Goal: Communication & Community: Answer question/provide support

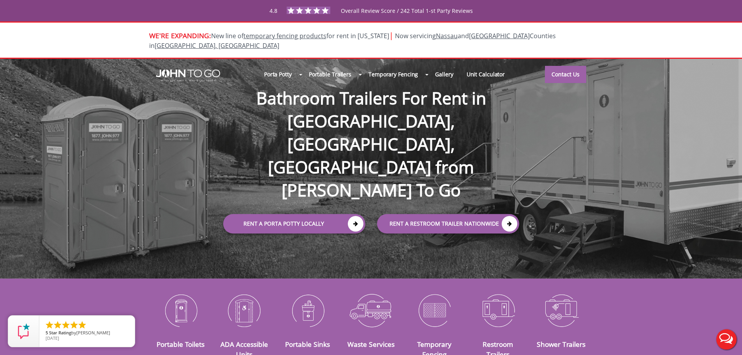
click at [722, 344] on button "Live Chat" at bounding box center [725, 338] width 31 height 31
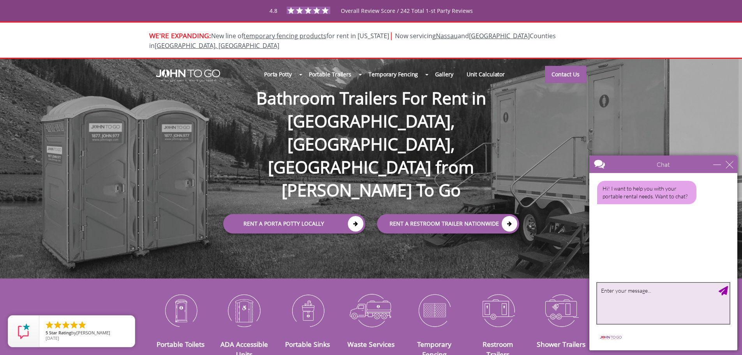
click at [678, 295] on textarea "type your message" at bounding box center [663, 303] width 132 height 41
type textarea "Yes"
type textarea "Thanks"
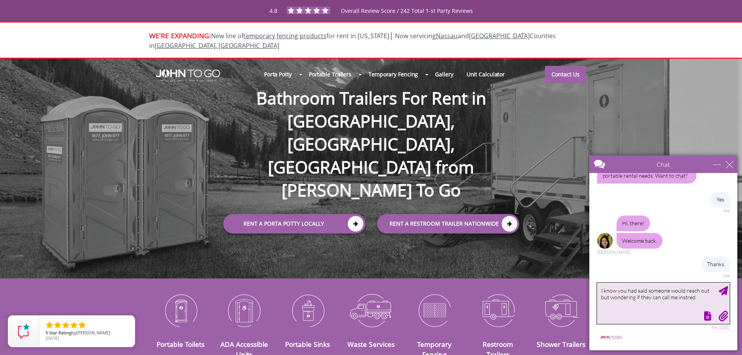
drag, startPoint x: 707, startPoint y: 291, endPoint x: 1326, endPoint y: 451, distance: 639.3
click at [707, 291] on textarea "I know you had said someone would reach out but wondering if they can call me i…" at bounding box center [663, 303] width 132 height 41
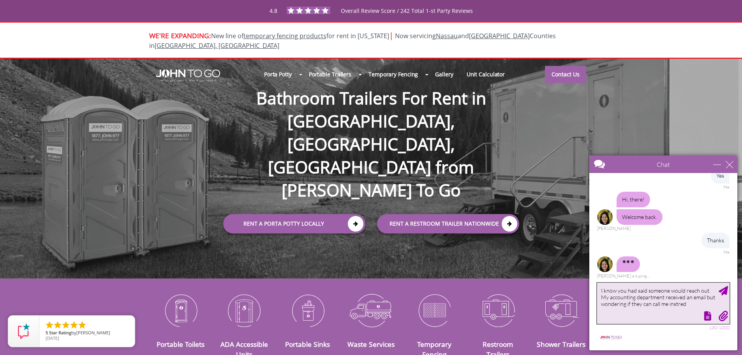
drag, startPoint x: 687, startPoint y: 302, endPoint x: 669, endPoint y: 304, distance: 18.0
click at [669, 304] on textarea "I know you had said someone would reach out. My accounting department received …" at bounding box center [663, 303] width 132 height 41
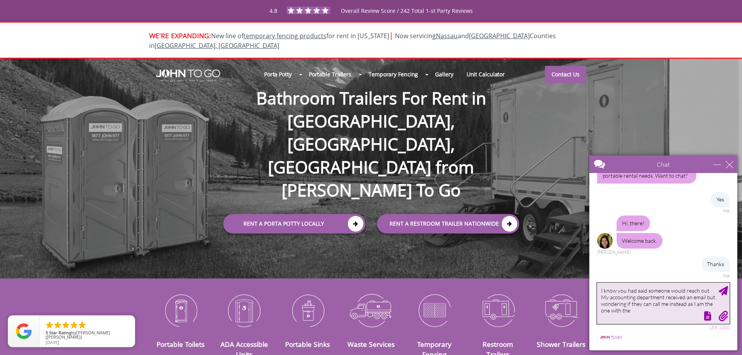
scroll to position [60, 0]
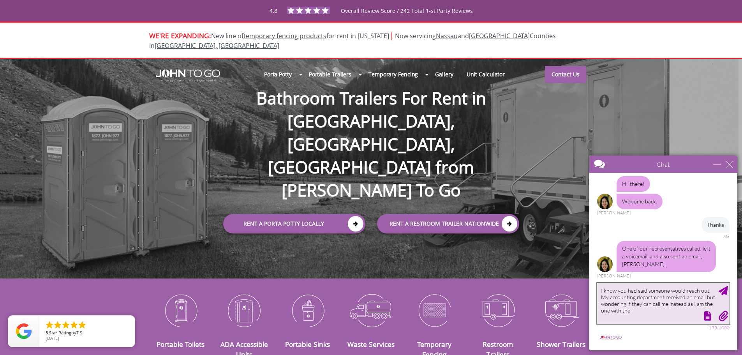
type textarea "I know you had said someone would reach out. My accounting department received …"
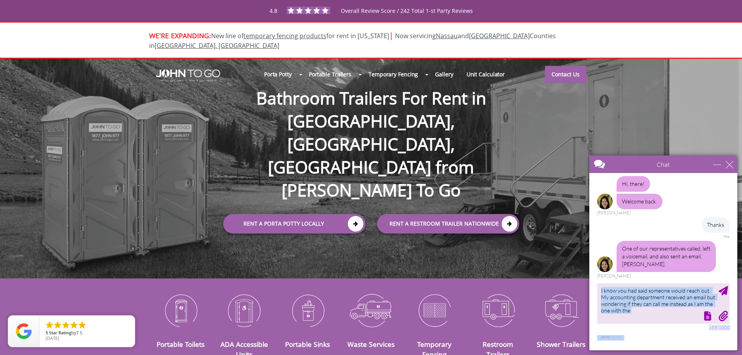
drag, startPoint x: 661, startPoint y: 315, endPoint x: 645, endPoint y: 308, distance: 18.1
click at [645, 308] on div "✕ I know you had said someone would reach out. My accounting department receive…" at bounding box center [663, 303] width 132 height 41
click at [666, 312] on div at bounding box center [662, 314] width 134 height 11
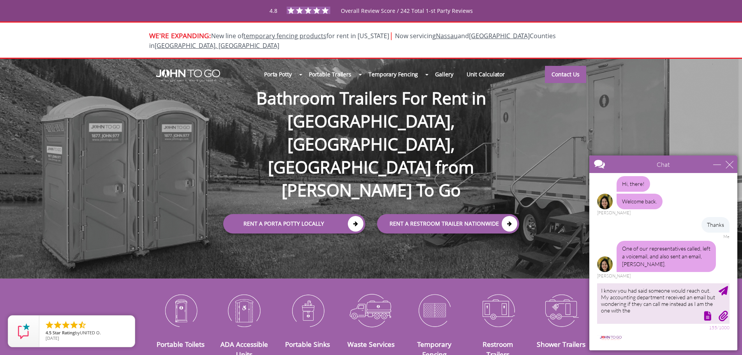
click at [673, 313] on div at bounding box center [662, 314] width 134 height 11
click at [633, 307] on textarea "I know you had said someone would reach out. My accounting department received …" at bounding box center [663, 303] width 132 height 41
drag, startPoint x: 601, startPoint y: 289, endPoint x: 649, endPoint y: 322, distance: 58.1
click at [649, 322] on textarea "I know you had said someone would reach out. My accounting department received …" at bounding box center [663, 303] width 132 height 41
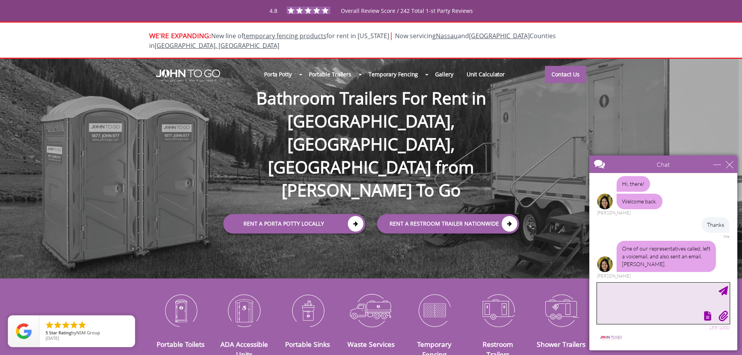
scroll to position [0, 0]
type textarea "My apologizes!"
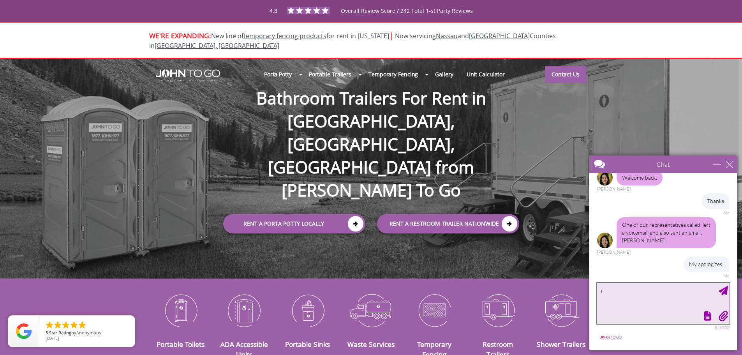
type textarea "i"
type textarea "I just saw the voicemail"
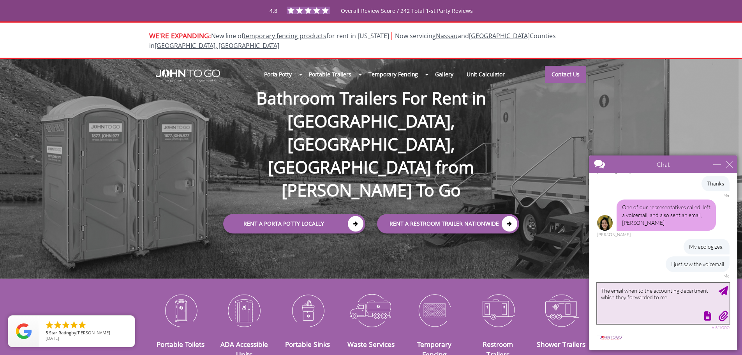
type textarea "The email when to the accounting department which they forwarded to me"
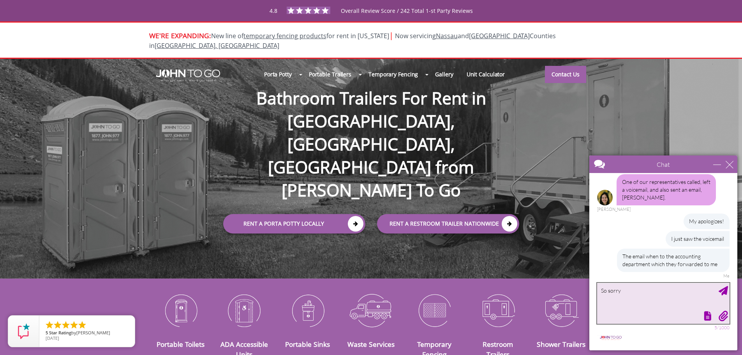
type textarea "So sorry"
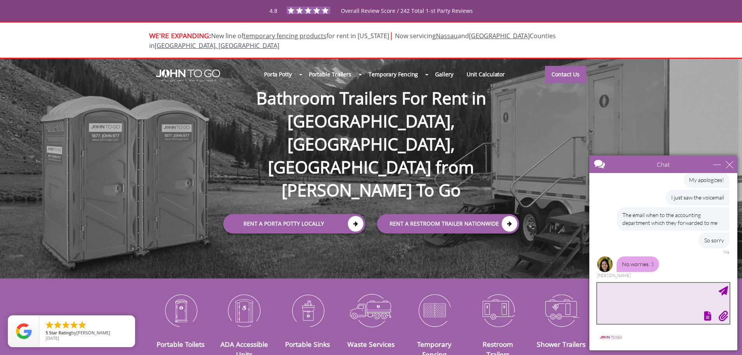
scroll to position [192, 0]
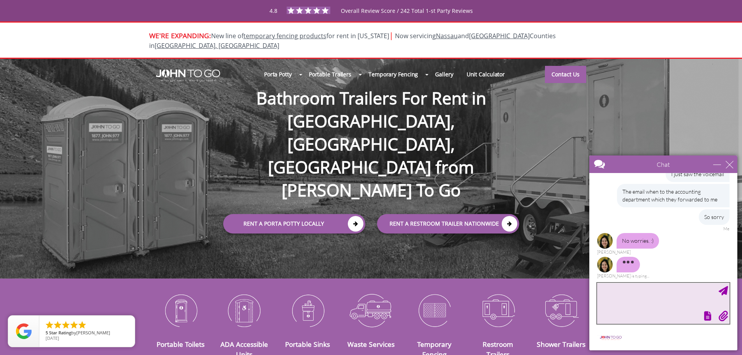
type textarea "D"
type textarea "Calling back now"
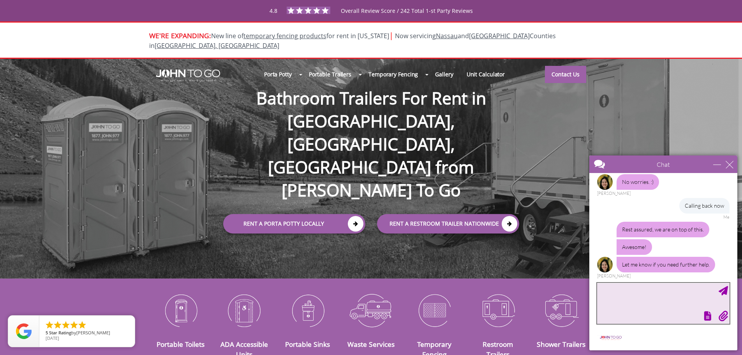
click at [633, 296] on textarea "type your message" at bounding box center [663, 303] width 132 height 41
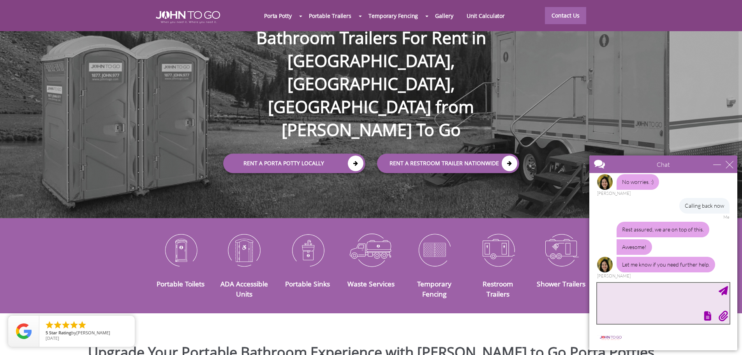
scroll to position [0, 0]
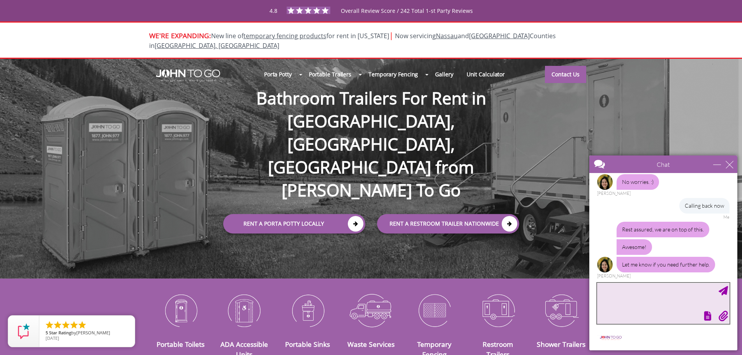
click at [638, 290] on textarea "type your message" at bounding box center [663, 303] width 132 height 41
type textarea "Great, thank you!"
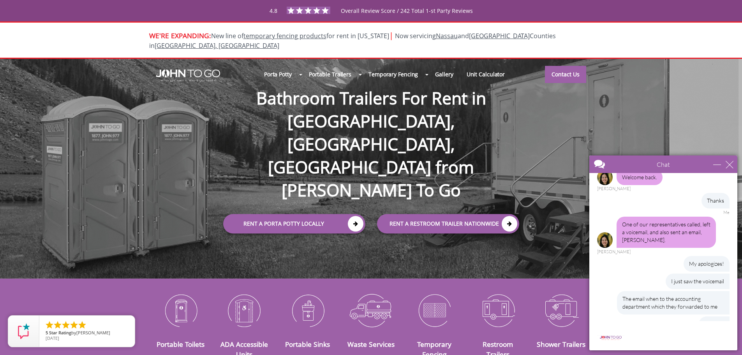
scroll to position [45, 0]
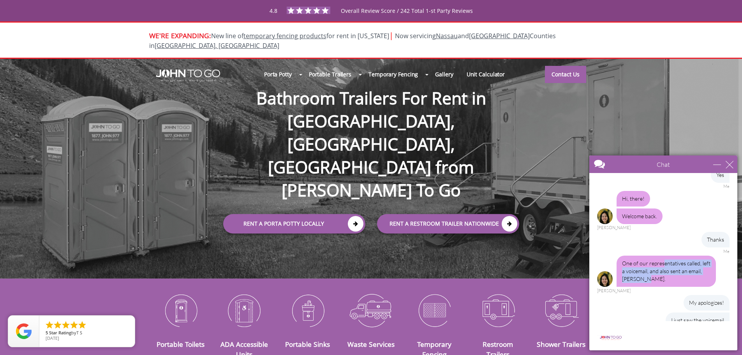
drag, startPoint x: 669, startPoint y: 279, endPoint x: 663, endPoint y: 266, distance: 14.0
click at [663, 266] on div "One of our representatives called, left a voicemail, and also sent an email, [P…" at bounding box center [665, 270] width 99 height 31
click at [692, 294] on div "Hi! I want to help you with your portable rental needs. Want to chat? Yes Me Hi…" at bounding box center [663, 247] width 148 height 148
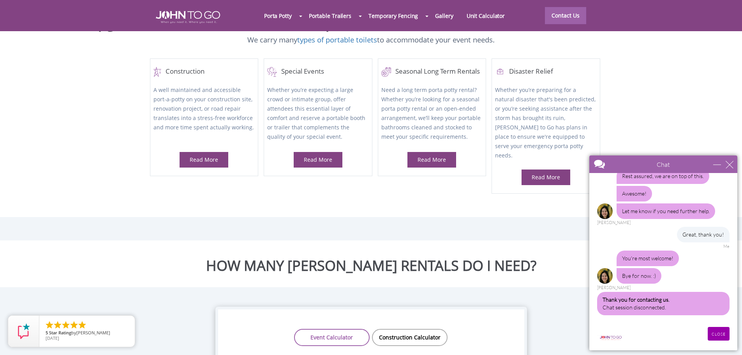
scroll to position [623, 0]
